Goal: Complete application form: Complete application form

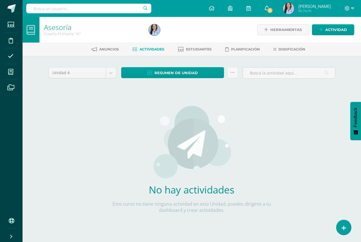
click at [269, 7] on icon at bounding box center [267, 8] width 5 height 5
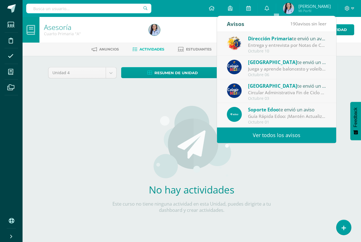
click at [294, 9] on img at bounding box center [288, 8] width 11 height 11
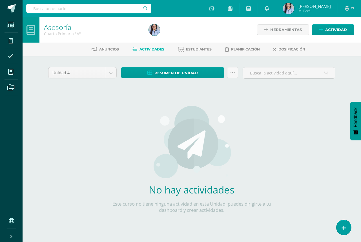
click at [294, 9] on img at bounding box center [288, 8] width 11 height 11
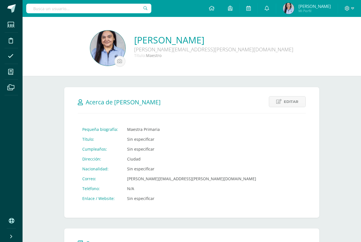
click at [199, 5] on div "Configuración Cerrar sesión Paola Judith Mi Perfil Avisos 190 avisos sin leer A…" at bounding box center [192, 8] width 338 height 17
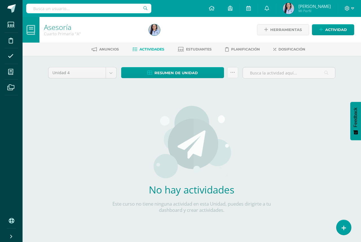
click at [54, 6] on input "text" at bounding box center [88, 9] width 125 height 10
click at [199, 45] on link "Estudiantes" at bounding box center [195, 49] width 34 height 9
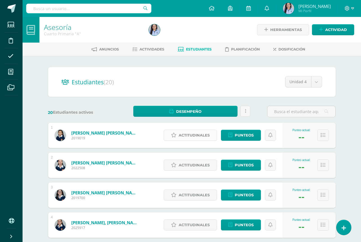
click at [203, 135] on span "Actitudinales" at bounding box center [194, 135] width 31 height 10
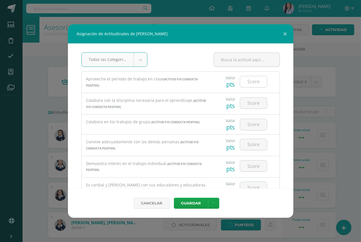
click at [256, 81] on input "number" at bounding box center [253, 81] width 27 height 11
type input "1"
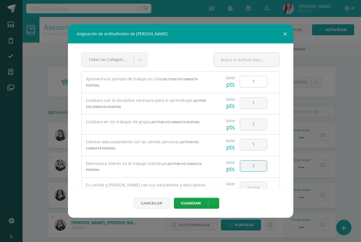
type input "1"
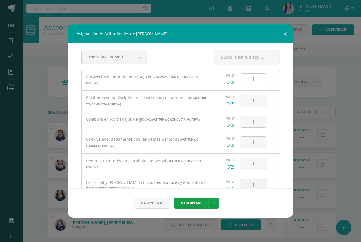
type input "1"
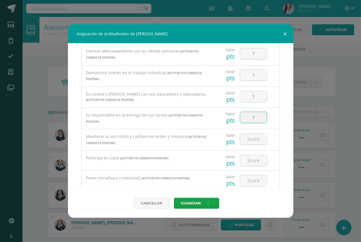
type input "1"
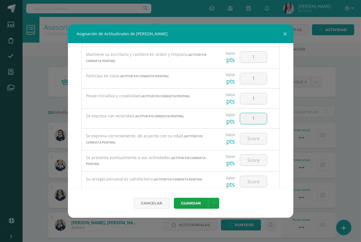
type input "1"
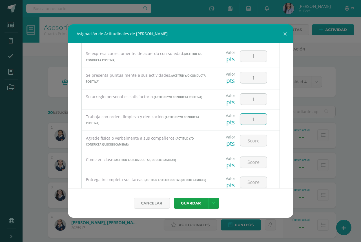
type input "1"
type input "0"
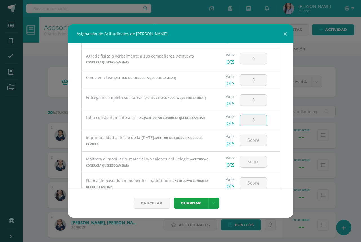
type input "0"
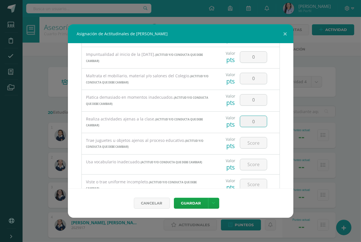
type input "0"
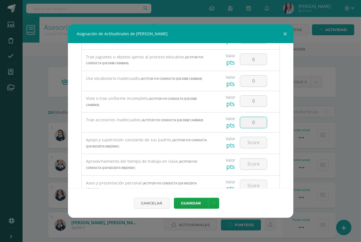
type input "0"
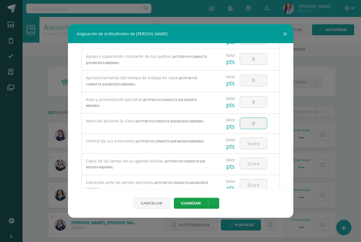
type input "0"
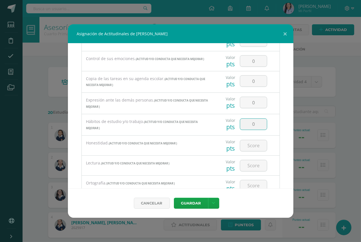
type input "0"
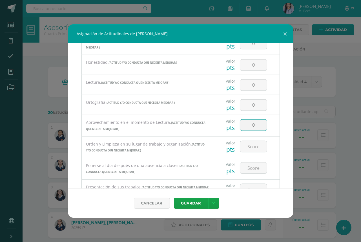
type input "0"
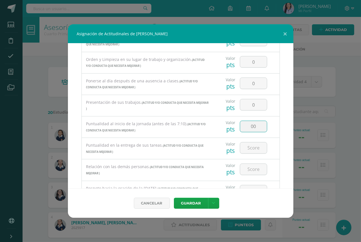
click at [260, 121] on input "00" at bounding box center [253, 126] width 27 height 11
type input "0"
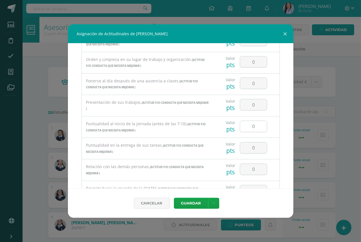
scroll to position [919, 0]
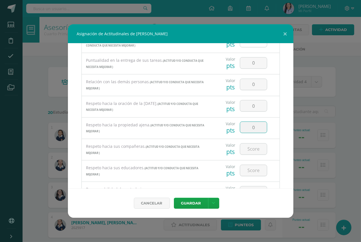
type input "0"
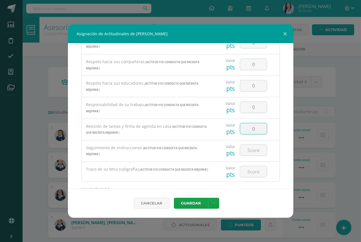
type input "0"
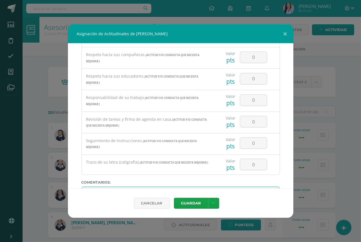
scroll to position [1016, 0]
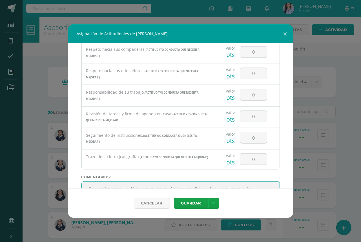
type textarea ""Los sueños no se gradúan, se persiguen. Y esta despedida confirma que tenemos …"
drag, startPoint x: 188, startPoint y: 186, endPoint x: 50, endPoint y: 169, distance: 138.3
click at [50, 169] on div "Asignación de Actitudinales de [PERSON_NAME] Todas las Categorias Todas las Cat…" at bounding box center [180, 120] width 356 height 193
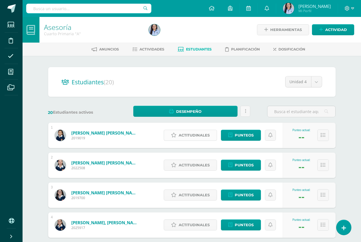
click at [176, 134] on icon at bounding box center [173, 135] width 5 height 5
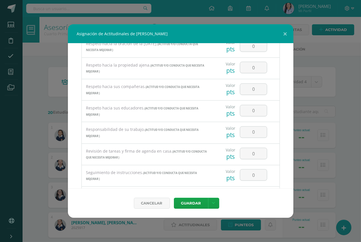
scroll to position [1033, 0]
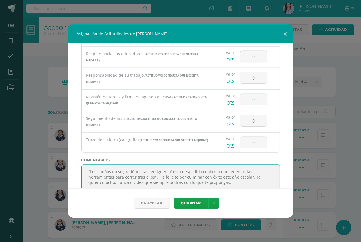
drag, startPoint x: 191, startPoint y: 170, endPoint x: 70, endPoint y: 144, distance: 124.0
click at [70, 144] on div "Todas las Categorias Todas las Categorias ACTITUD Y/O CONDUCTA POSITIVA ACTITUD…" at bounding box center [180, 115] width 225 height 145
click at [201, 200] on button "Guardar" at bounding box center [191, 203] width 34 height 11
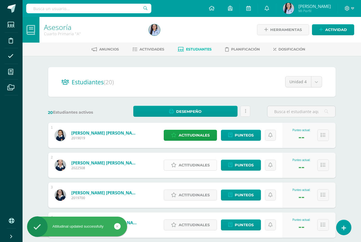
click at [213, 164] on link "Actitudinales" at bounding box center [190, 164] width 53 height 11
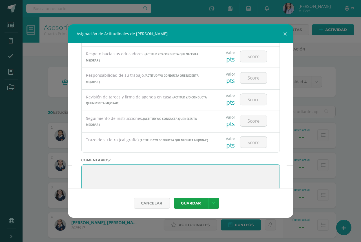
click at [90, 164] on textarea at bounding box center [180, 178] width 198 height 28
paste textarea ""Los sueños no se gradúan, se persiguen. Y esta despedida confirma que tenemos …"
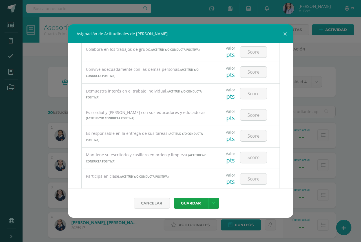
scroll to position [0, 0]
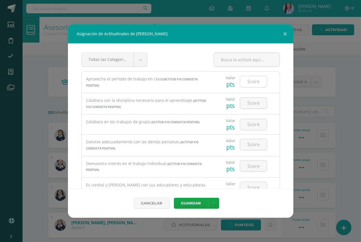
type textarea ""Los sueños no se gradúan, se persiguen. Y esta despedida confirma que tenemos …"
click at [256, 83] on input "number" at bounding box center [253, 81] width 27 height 11
type input "1"
type input "2"
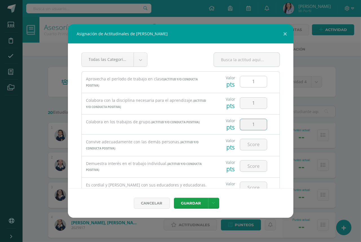
type input "1"
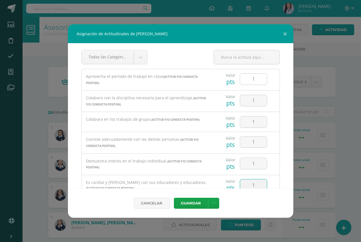
type input "1"
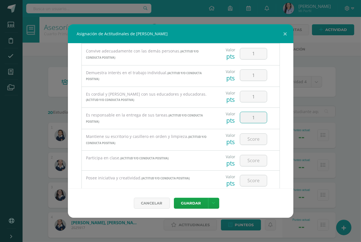
type input "1"
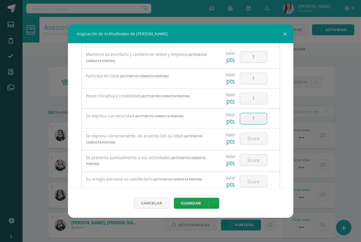
type input "1"
click at [258, 157] on input "1" at bounding box center [253, 159] width 27 height 11
type input "0"
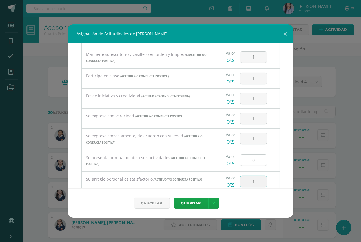
type input "1"
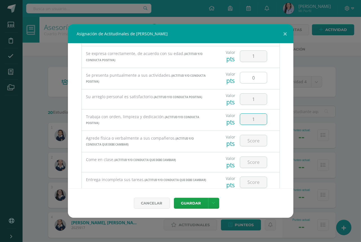
type input "1"
type input "0"
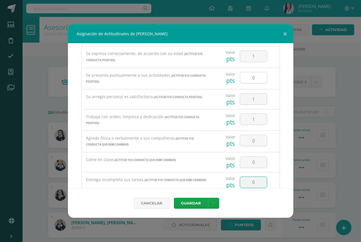
scroll to position [337, 0]
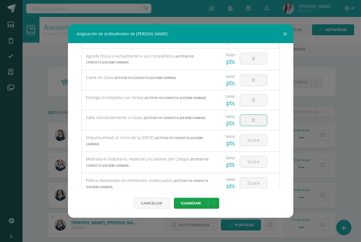
type input "0"
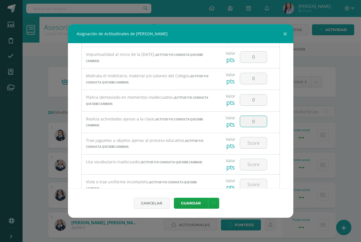
type input "0"
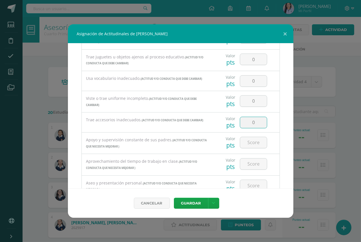
type input "0"
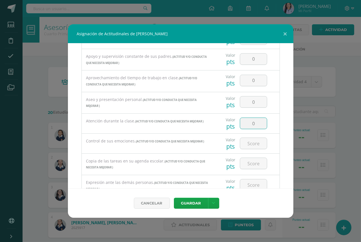
type input "0"
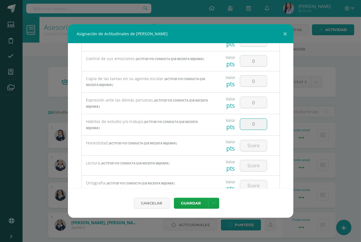
type input "0"
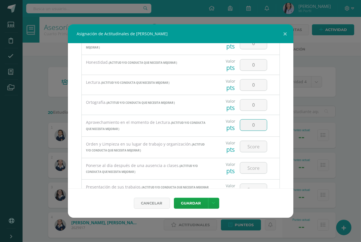
type input "0"
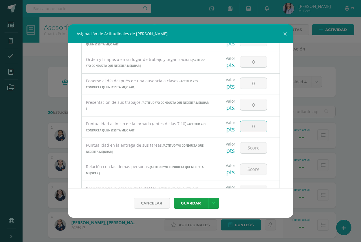
type input "0"
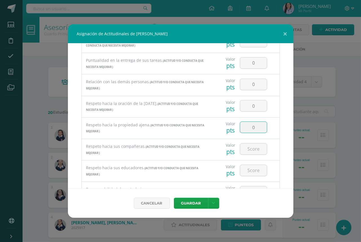
type input "0"
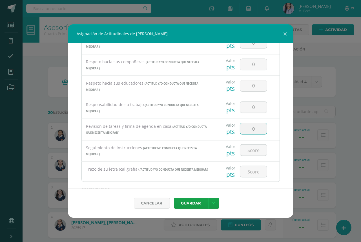
type input "0"
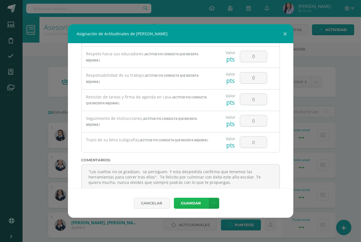
click at [194, 202] on button "Guardar" at bounding box center [191, 203] width 34 height 11
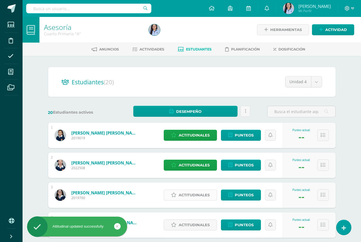
click at [197, 192] on span "Actitudinales" at bounding box center [194, 195] width 31 height 10
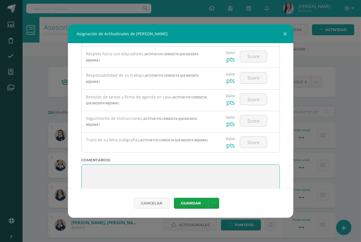
click at [89, 164] on textarea at bounding box center [180, 178] width 198 height 28
paste textarea ""Los sueños no se gradúan, se persiguen. Y esta despedida confirma que tenemos …"
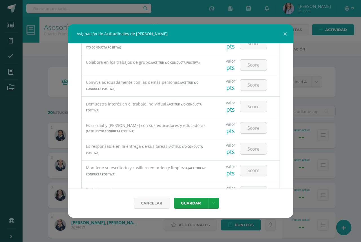
scroll to position [0, 0]
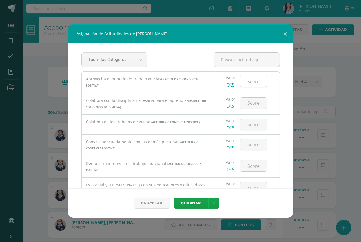
type textarea ""Los sueños no se gradúan, se persiguen. Y esta despedida confirma que tenemos …"
click at [260, 83] on input "number" at bounding box center [253, 81] width 27 height 11
type input "1"
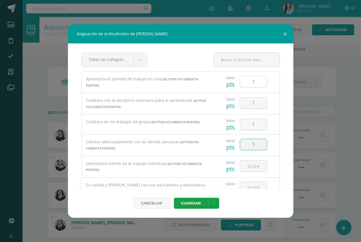
type input "1"
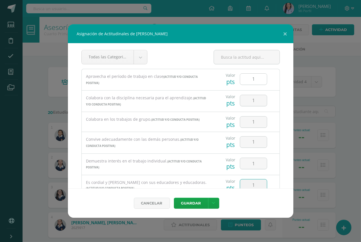
type input "1"
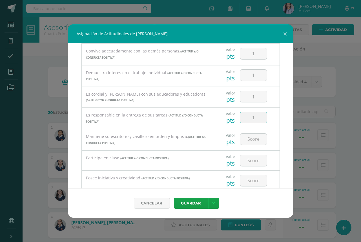
type input "1"
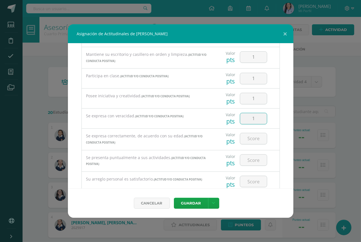
type input "1"
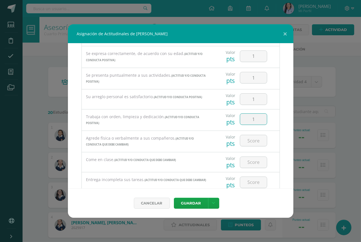
type input "1"
type input "0"
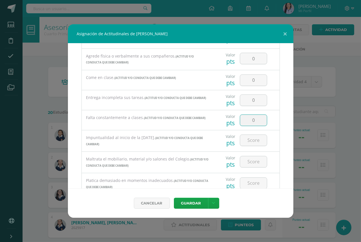
type input "0"
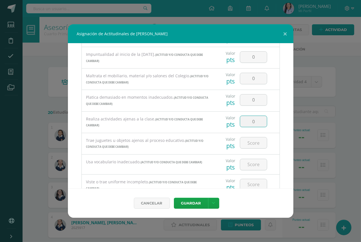
type input "0"
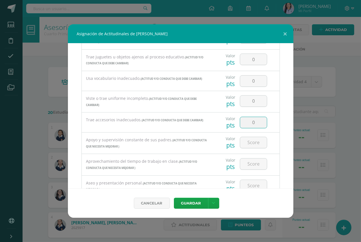
type input "0"
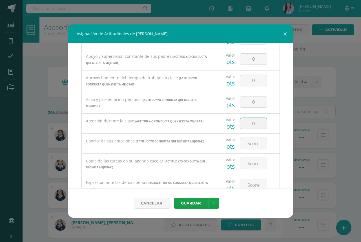
type input "0"
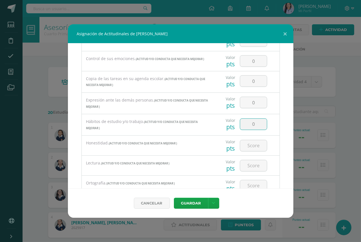
type input "0"
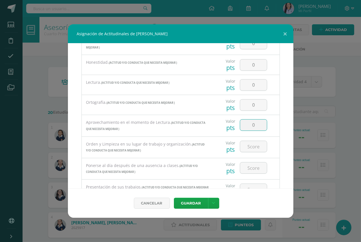
type input "0"
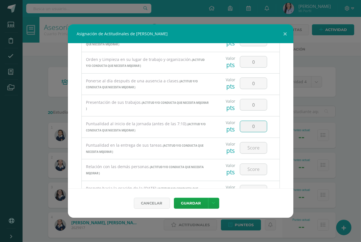
type input "0"
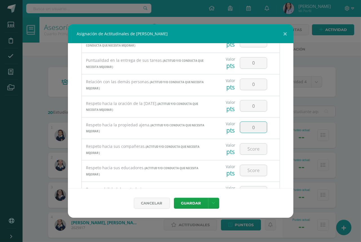
type input "0"
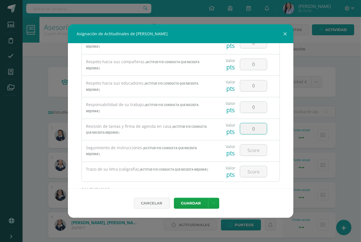
type input "0"
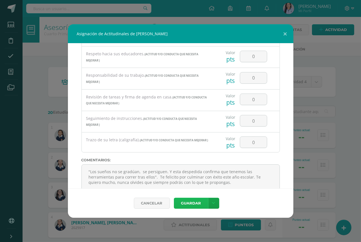
click at [195, 202] on button "Guardar" at bounding box center [191, 203] width 34 height 11
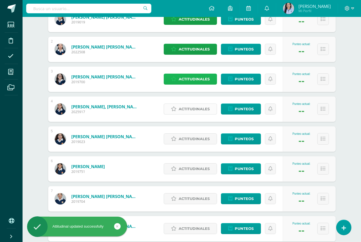
scroll to position [117, 0]
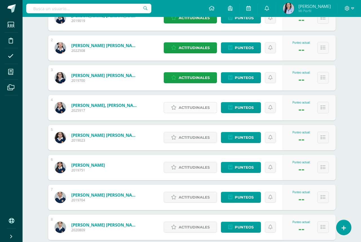
click at [186, 105] on span "Actitudinales" at bounding box center [194, 107] width 31 height 10
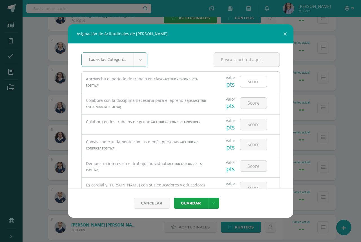
click at [251, 78] on input "number" at bounding box center [253, 81] width 27 height 11
type input "0"
type input "1"
type input "0"
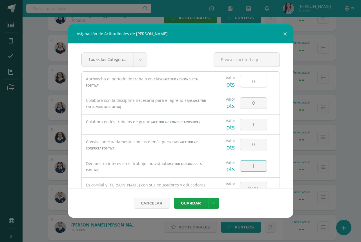
type input "1"
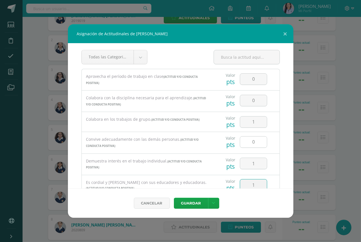
type input "1"
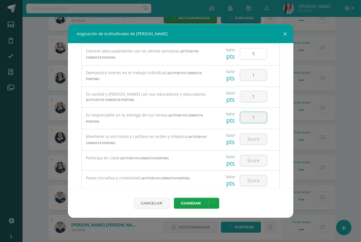
type input "1"
type input "0"
type input "1"
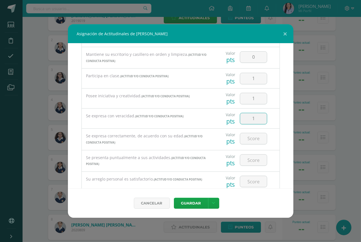
type input "1"
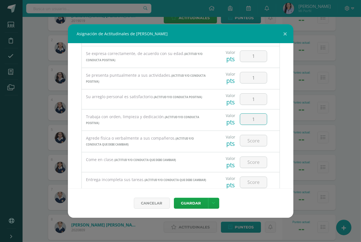
type input "1"
click at [258, 136] on input "1" at bounding box center [253, 140] width 27 height 11
type input "0"
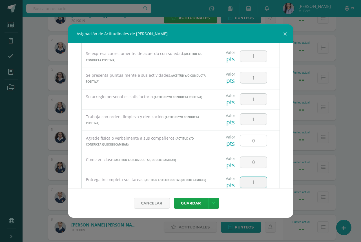
type input "1"
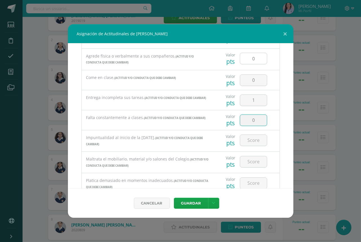
type input "0"
type input "1"
type input "0"
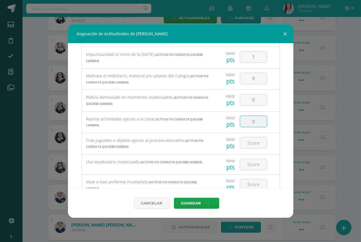
type input "0"
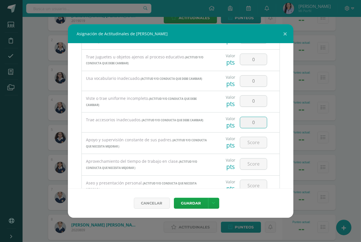
type input "0"
type input "1"
type input "0"
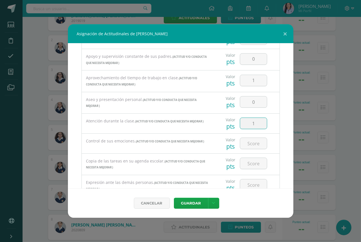
type input "1"
type input "0"
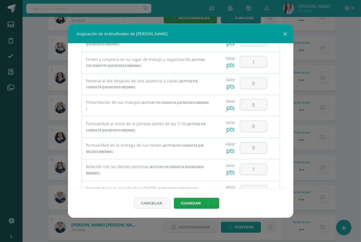
scroll to position [919, 0]
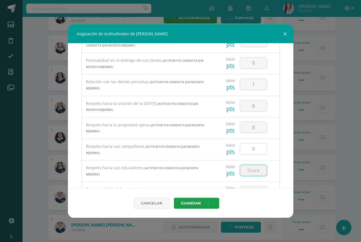
click at [257, 143] on input "0" at bounding box center [253, 148] width 27 height 11
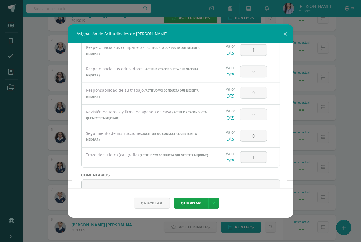
scroll to position [1033, 0]
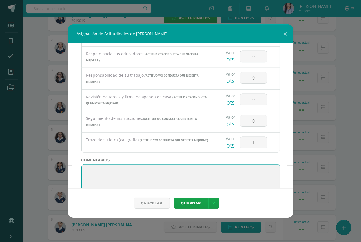
click at [136, 164] on textarea at bounding box center [180, 178] width 198 height 28
paste textarea ""Los sueños no se gradúan, se persiguen. Y esta despedida confirma que tenemos …"
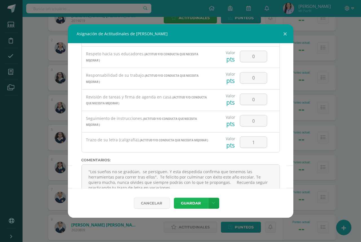
click at [181, 202] on button "Guardar" at bounding box center [191, 203] width 34 height 11
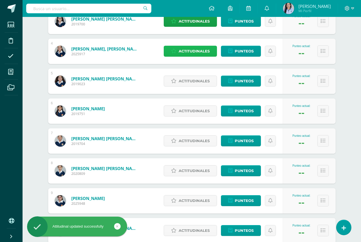
scroll to position [174, 0]
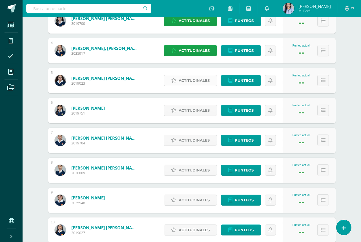
click at [198, 81] on span "Actitudinales" at bounding box center [194, 80] width 31 height 10
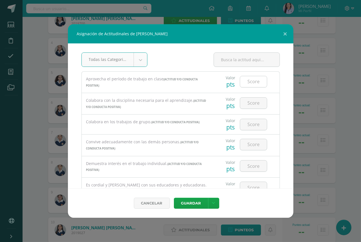
click at [264, 77] on input "number" at bounding box center [253, 81] width 27 height 11
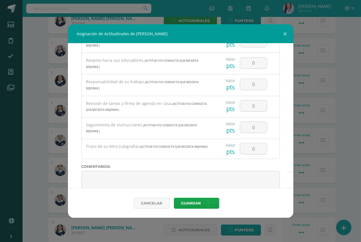
scroll to position [1033, 0]
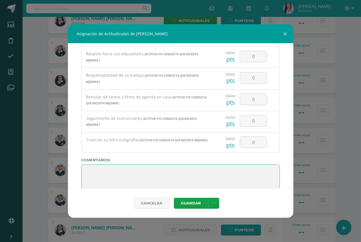
click at [113, 164] on textarea at bounding box center [180, 178] width 198 height 28
paste textarea ""Los sueños no se gradúan, se persiguen. Y esta despedida confirma que tenemos …"
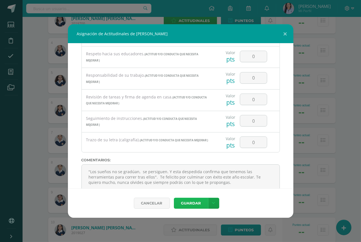
click at [200, 205] on button "Guardar" at bounding box center [191, 203] width 34 height 11
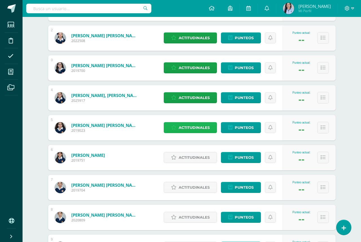
scroll to position [128, 0]
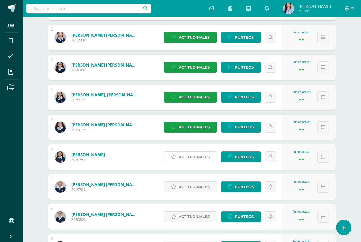
click at [207, 156] on span "Actitudinales" at bounding box center [194, 157] width 31 height 10
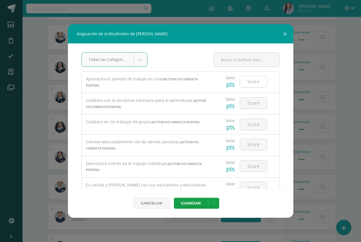
click at [252, 80] on input "number" at bounding box center [253, 81] width 27 height 11
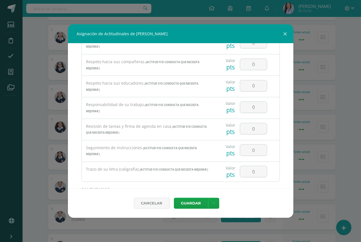
scroll to position [1005, 0]
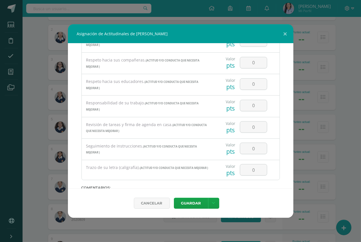
paste textarea ""Los sueños no se gradúan, se persiguen. Y esta despedida confirma que tenemos …"
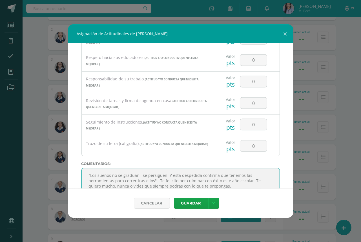
scroll to position [1032, 0]
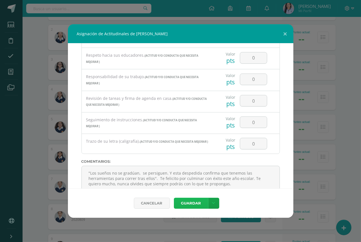
click at [197, 205] on button "Guardar" at bounding box center [191, 203] width 34 height 11
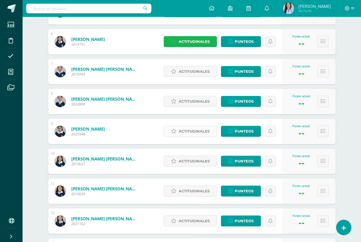
scroll to position [215, 0]
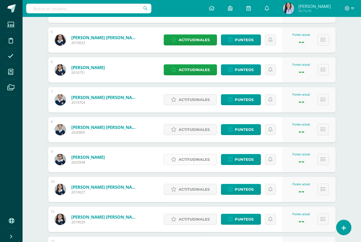
click at [197, 203] on div "1 [PERSON_NAME] [PERSON_NAME] 2019019 Punteo actual: -- Actitudinales Punteos A…" at bounding box center [191, 204] width 287 height 593
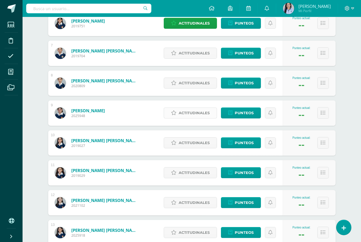
scroll to position [270, 0]
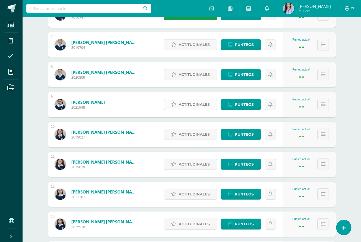
click at [197, 203] on div "Actitudinales Punteos" at bounding box center [222, 193] width 122 height 25
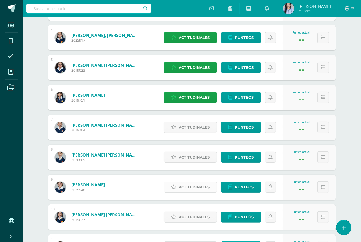
scroll to position [184, 0]
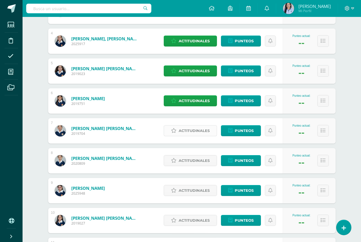
click at [206, 130] on span "Actitudinales" at bounding box center [194, 130] width 31 height 10
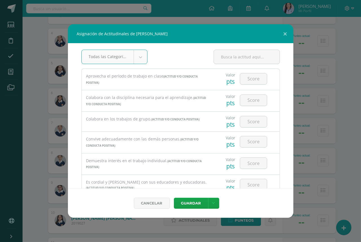
scroll to position [0, 0]
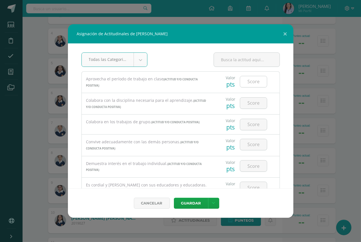
click at [253, 79] on input "number" at bounding box center [253, 81] width 27 height 11
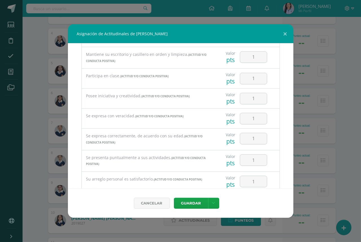
scroll to position [255, 0]
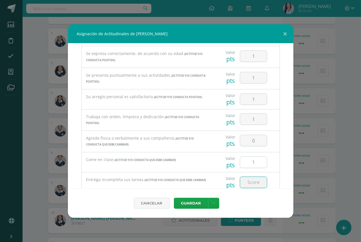
click at [255, 159] on input "1" at bounding box center [253, 162] width 27 height 11
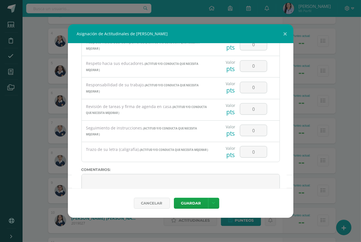
scroll to position [1025, 0]
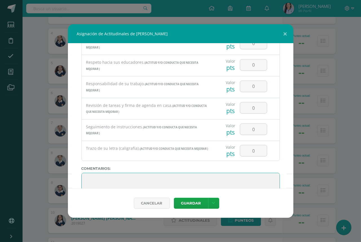
click at [120, 173] on textarea at bounding box center [180, 187] width 198 height 28
paste textarea ""Los sueños no se gradúan, se persiguen. Y esta despedida confirma que tenemos …"
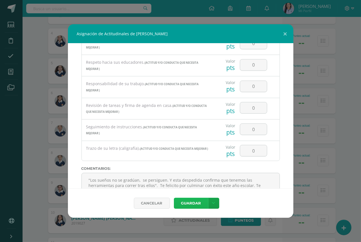
click at [191, 200] on button "Guardar" at bounding box center [191, 203] width 34 height 11
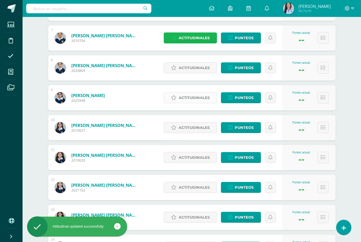
scroll to position [282, 0]
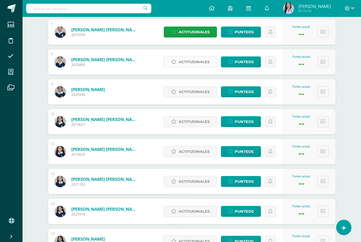
click at [196, 65] on span "Actitudinales" at bounding box center [194, 62] width 31 height 10
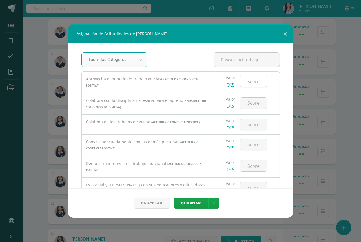
click at [254, 81] on input "number" at bounding box center [253, 81] width 27 height 11
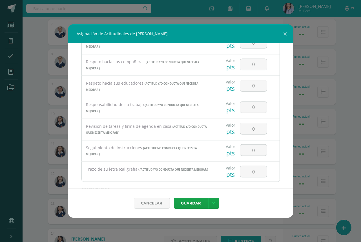
scroll to position [24, 0]
click at [143, 194] on textarea at bounding box center [180, 208] width 198 height 28
paste textarea ""Los sueños no se gradúan, se persiguen. Y esta despedida confirma que tenemos …"
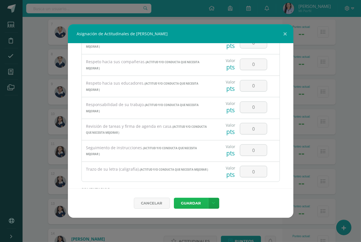
click at [188, 200] on button "Guardar" at bounding box center [191, 203] width 34 height 11
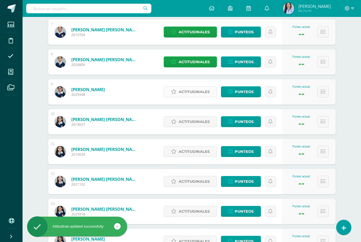
click at [196, 92] on span "Actitudinales" at bounding box center [194, 92] width 31 height 10
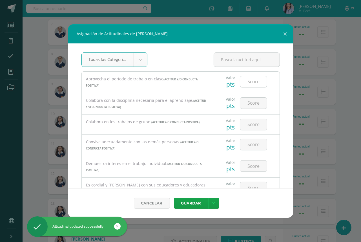
click at [247, 80] on input "number" at bounding box center [253, 81] width 27 height 11
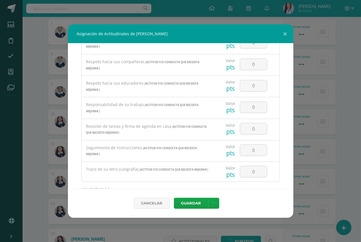
scroll to position [1005, 0]
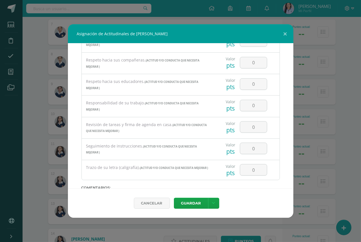
paste textarea ""Los sueños no se gradúan, se persiguen. Y esta despedida confirma que tenemos …"
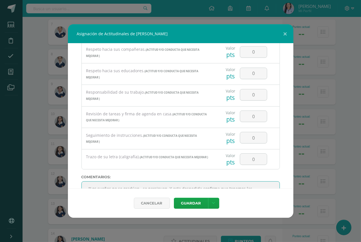
scroll to position [12, 0]
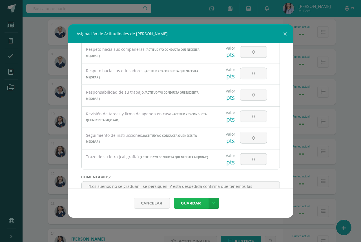
click at [200, 203] on button "Guardar" at bounding box center [191, 203] width 34 height 11
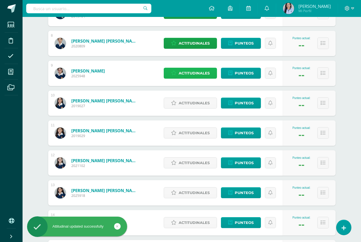
scroll to position [303, 0]
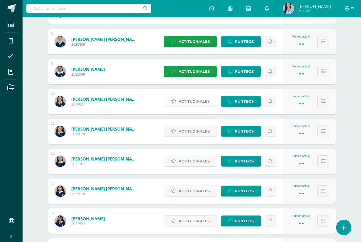
click at [185, 101] on span "Actitudinales" at bounding box center [194, 101] width 31 height 10
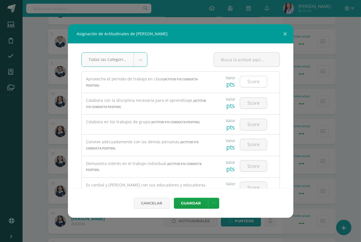
click at [253, 79] on input "number" at bounding box center [253, 81] width 27 height 11
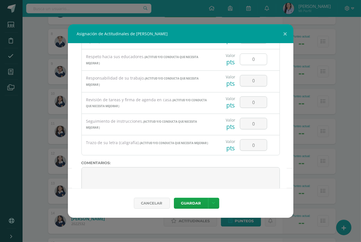
scroll to position [1032, 0]
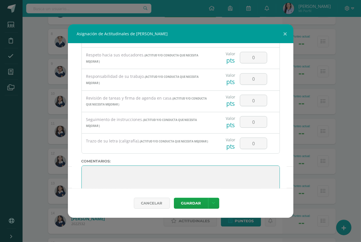
click at [98, 165] on textarea at bounding box center [180, 179] width 198 height 28
paste textarea ""Los sueños no se gradúan, se persiguen. Y esta despedida confirma que tenemos …"
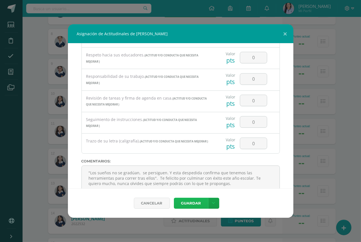
click at [186, 202] on button "Guardar" at bounding box center [191, 203] width 34 height 11
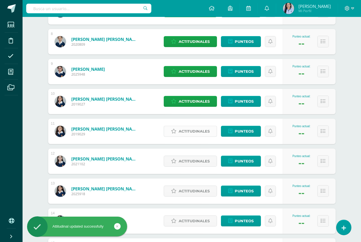
click at [201, 134] on span "Actitudinales" at bounding box center [194, 131] width 31 height 10
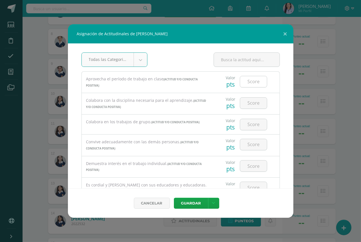
click at [258, 86] on input "number" at bounding box center [253, 81] width 27 height 11
click at [250, 101] on input "number" at bounding box center [253, 102] width 27 height 11
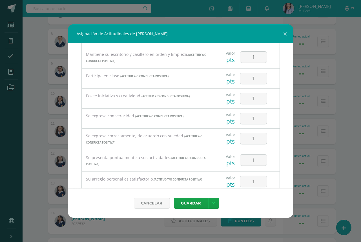
scroll to position [255, 0]
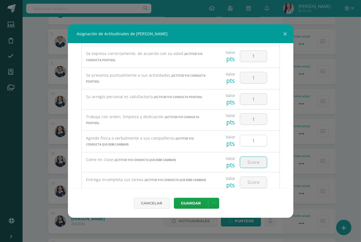
click at [256, 138] on input "1" at bounding box center [253, 140] width 27 height 11
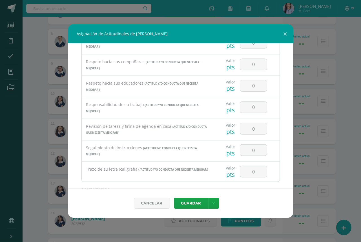
scroll to position [1022, 0]
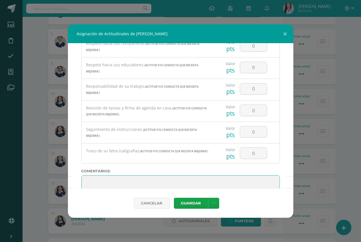
click at [101, 175] on textarea at bounding box center [180, 189] width 198 height 28
paste textarea ""Los sueños no se gradúan, se persiguen. Y esta despedida confirma que tenemos …"
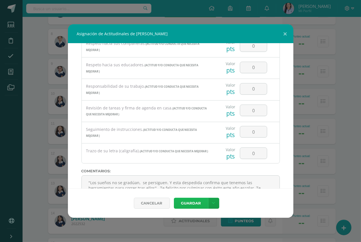
click at [192, 202] on button "Guardar" at bounding box center [191, 203] width 34 height 11
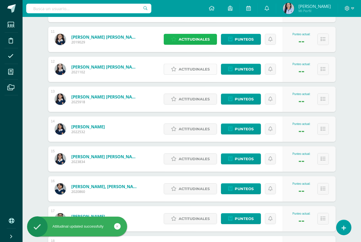
scroll to position [408, 0]
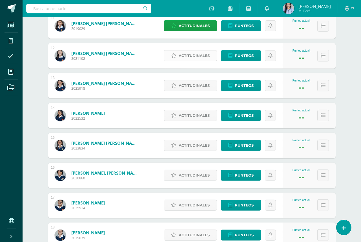
click at [198, 56] on span "Actitudinales" at bounding box center [194, 55] width 31 height 10
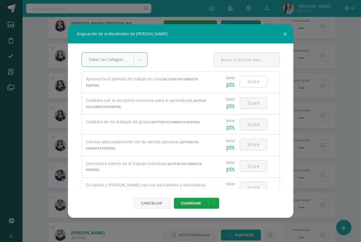
click at [254, 79] on input "number" at bounding box center [253, 81] width 27 height 11
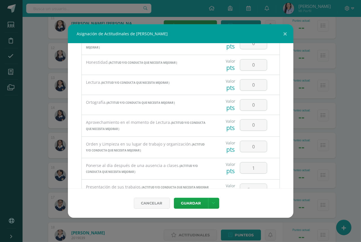
scroll to position [834, 0]
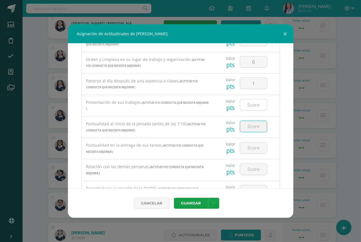
click at [259, 99] on input "number" at bounding box center [253, 104] width 27 height 11
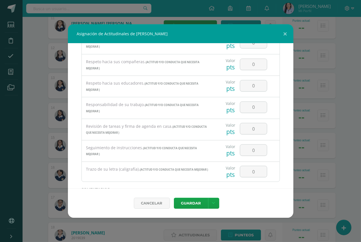
scroll to position [1033, 0]
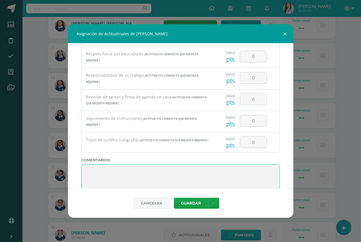
click at [116, 164] on textarea at bounding box center [180, 178] width 198 height 28
paste textarea ""Los sueños no se gradúan, se persiguen. Y esta despedida confirma que tenemos …"
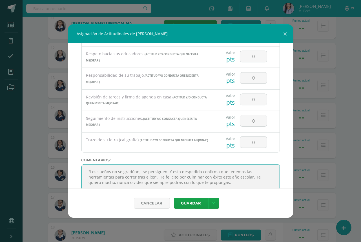
scroll to position [12, 0]
click at [185, 201] on button "Guardar" at bounding box center [191, 203] width 34 height 11
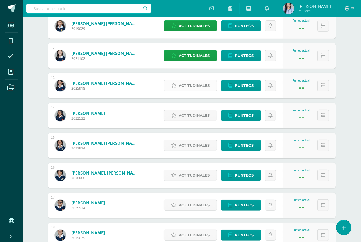
click at [204, 83] on span "Actitudinales" at bounding box center [194, 85] width 31 height 10
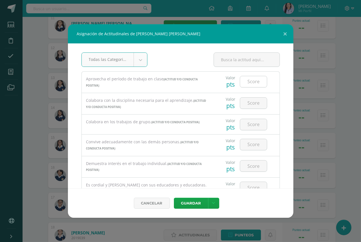
click at [255, 80] on input "number" at bounding box center [253, 81] width 27 height 11
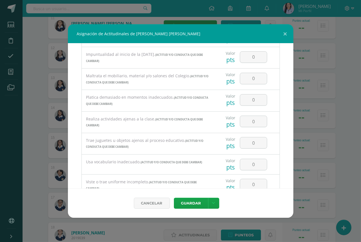
scroll to position [504, 0]
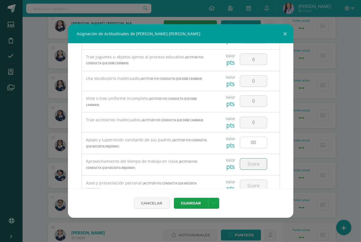
click at [258, 137] on input "00" at bounding box center [253, 142] width 27 height 11
click at [254, 158] on input "number" at bounding box center [253, 163] width 27 height 11
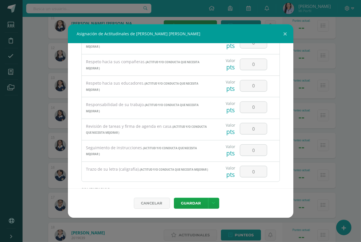
scroll to position [1033, 0]
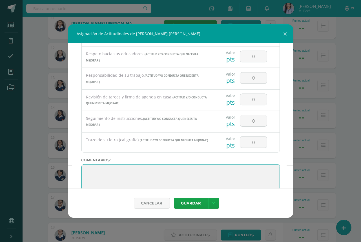
click at [116, 164] on textarea at bounding box center [180, 178] width 198 height 28
paste textarea ""Los sueños no se gradúan, se persiguen. Y esta despedida confirma que tenemos …"
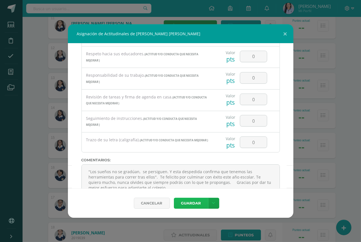
click at [182, 203] on button "Guardar" at bounding box center [191, 203] width 34 height 11
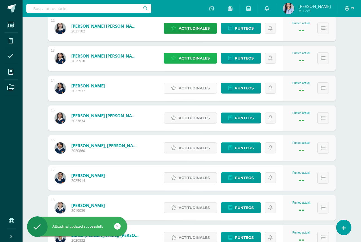
scroll to position [438, 0]
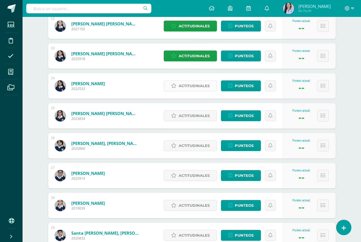
click at [204, 83] on span "Actitudinales" at bounding box center [194, 86] width 31 height 10
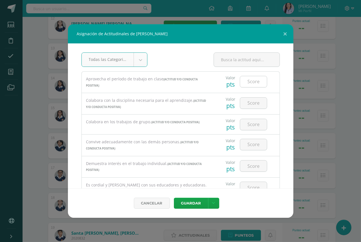
click at [253, 82] on input "number" at bounding box center [253, 81] width 27 height 11
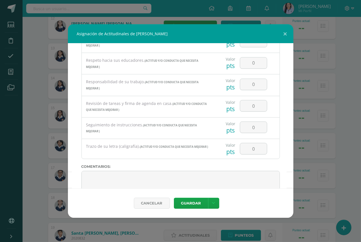
scroll to position [1027, 0]
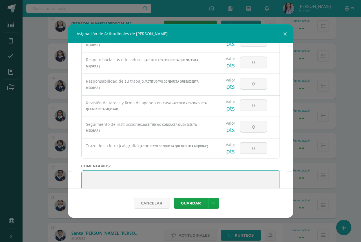
click at [90, 170] on textarea at bounding box center [180, 184] width 198 height 28
paste textarea ""Los sueños no se gradúan, se persiguen. Y esta despedida confirma que tenemos …"
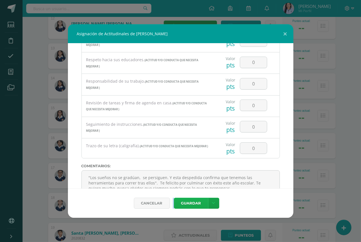
drag, startPoint x: 118, startPoint y: 186, endPoint x: 189, endPoint y: 201, distance: 72.3
click at [189, 201] on form "Todas las Categorias Todas las Categorias ACTITUD Y/O CONDUCTA POSITIVA ACTITUD…" at bounding box center [180, 130] width 225 height 174
click at [189, 201] on button "Guardar" at bounding box center [191, 203] width 34 height 11
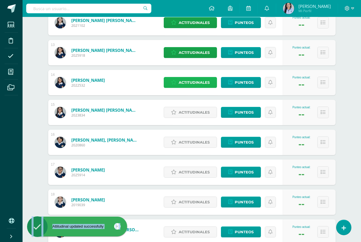
scroll to position [442, 0]
